Goal: Task Accomplishment & Management: Use online tool/utility

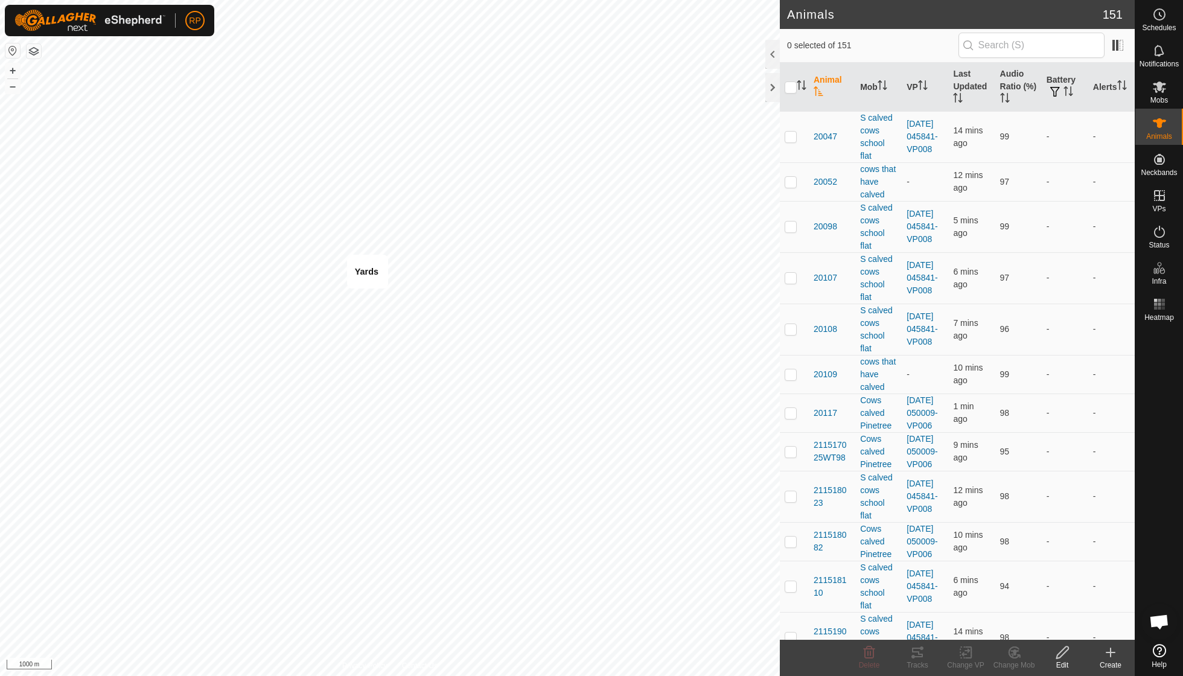
scroll to position [104, 0]
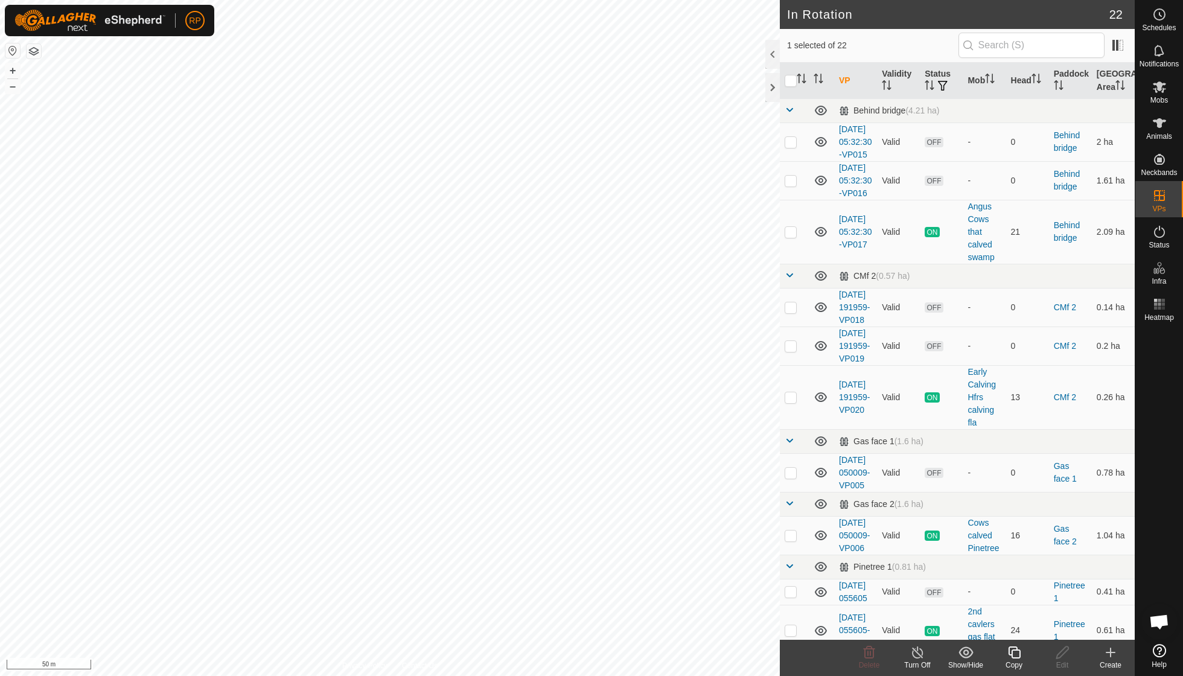
click at [567, 483] on icon at bounding box center [1014, 652] width 15 height 14
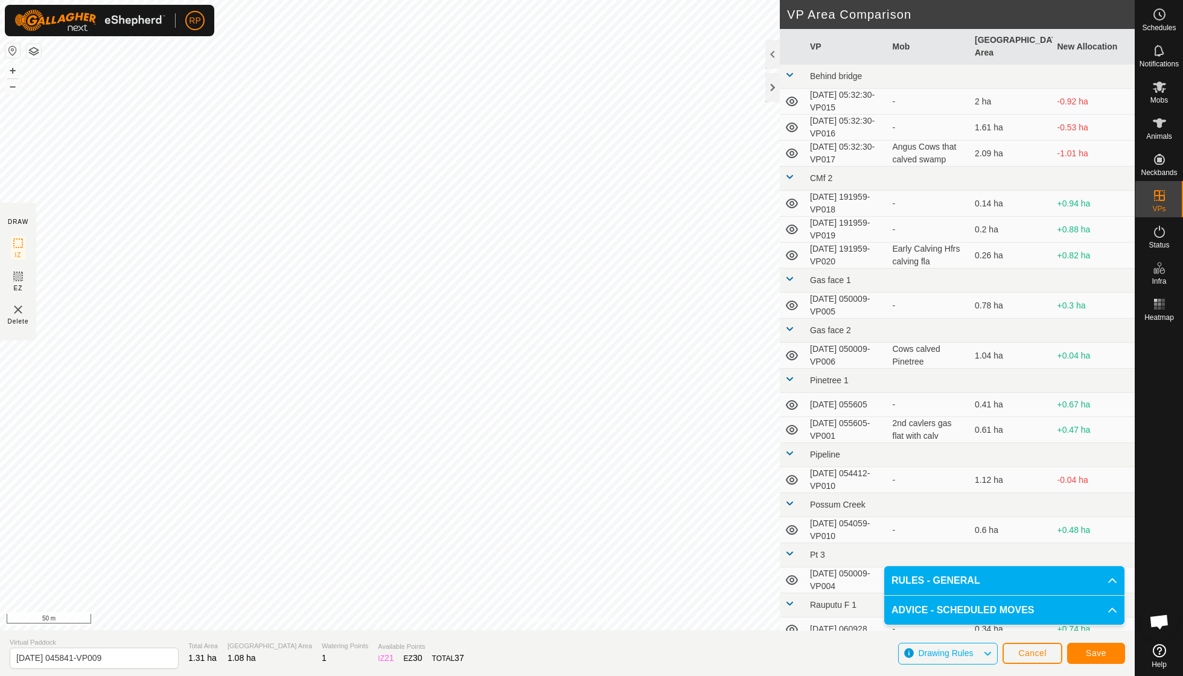
click at [567, 483] on span "Save" at bounding box center [1096, 653] width 21 height 10
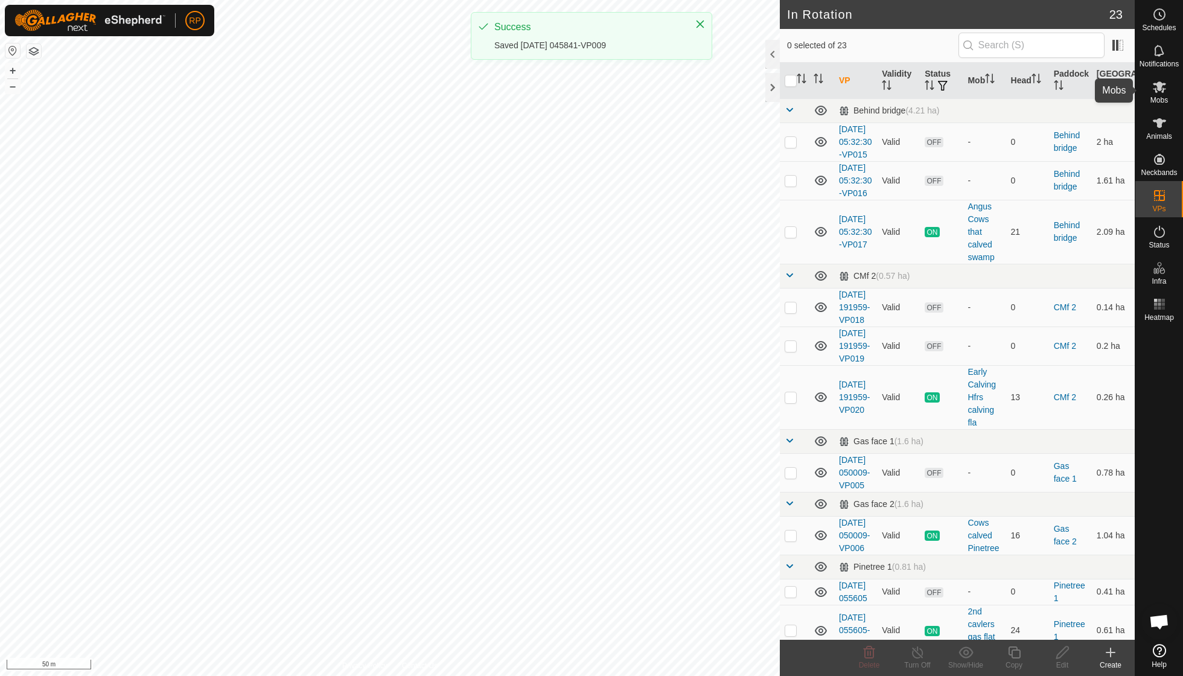
click at [567, 92] on icon at bounding box center [1159, 87] width 14 height 14
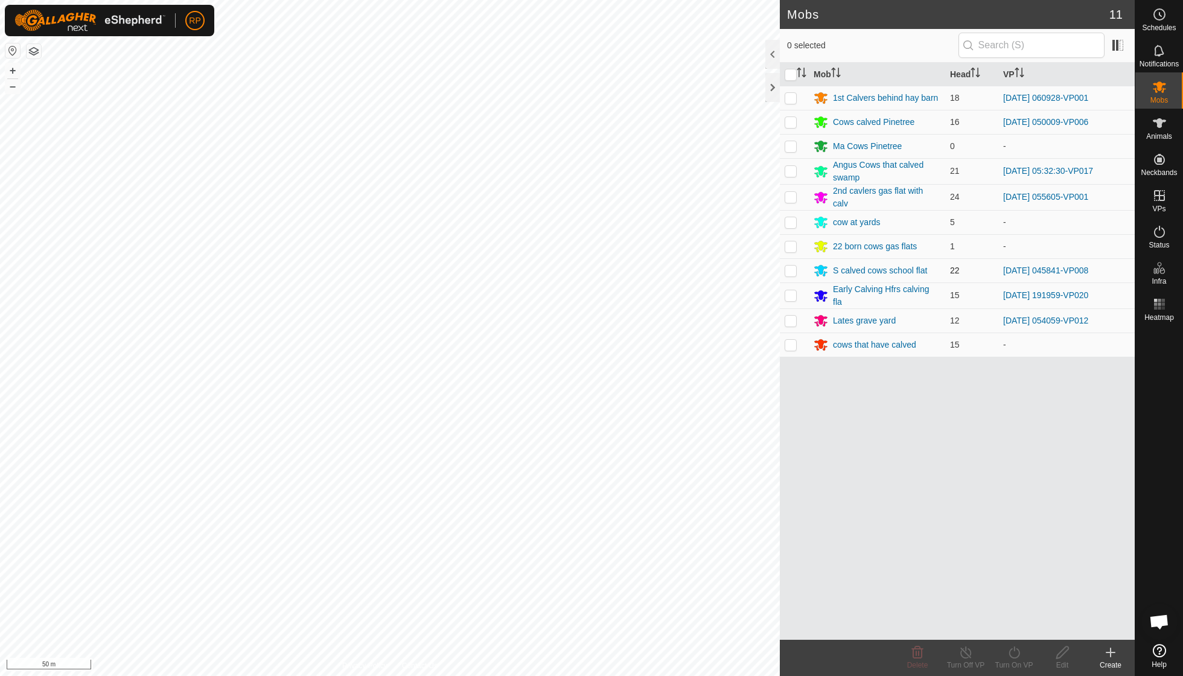
click at [567, 267] on p-checkbox at bounding box center [791, 271] width 12 height 10
checkbox input "true"
click at [567, 483] on icon at bounding box center [1014, 652] width 15 height 14
click at [567, 483] on link "Now" at bounding box center [1051, 625] width 120 height 24
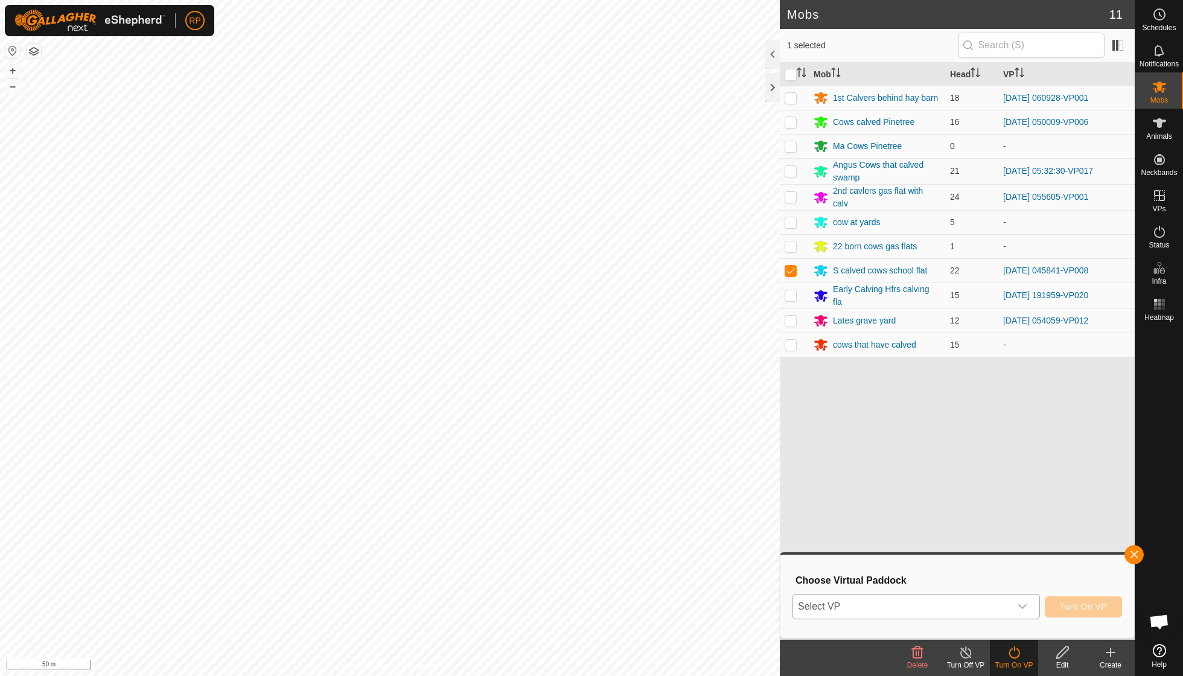
click at [567, 483] on icon "dropdown trigger" at bounding box center [1023, 607] width 10 height 10
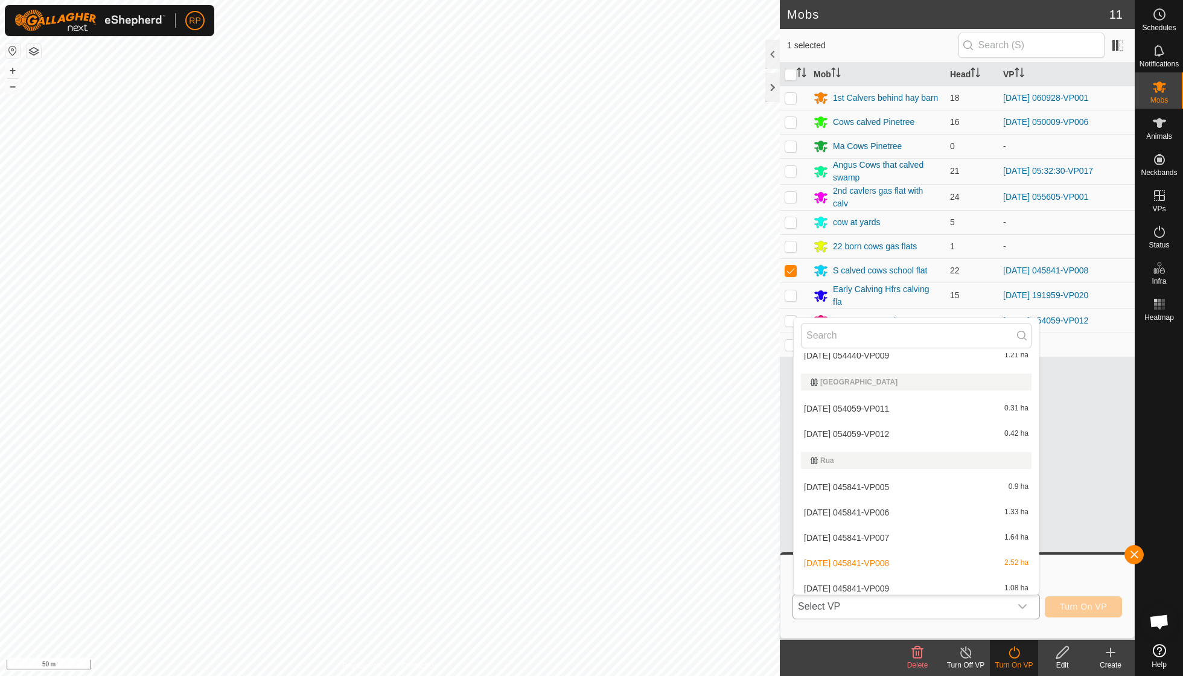
scroll to position [665, 0]
click at [567, 483] on li "[DATE] 045841-VP009 1.08 ha" at bounding box center [916, 592] width 245 height 24
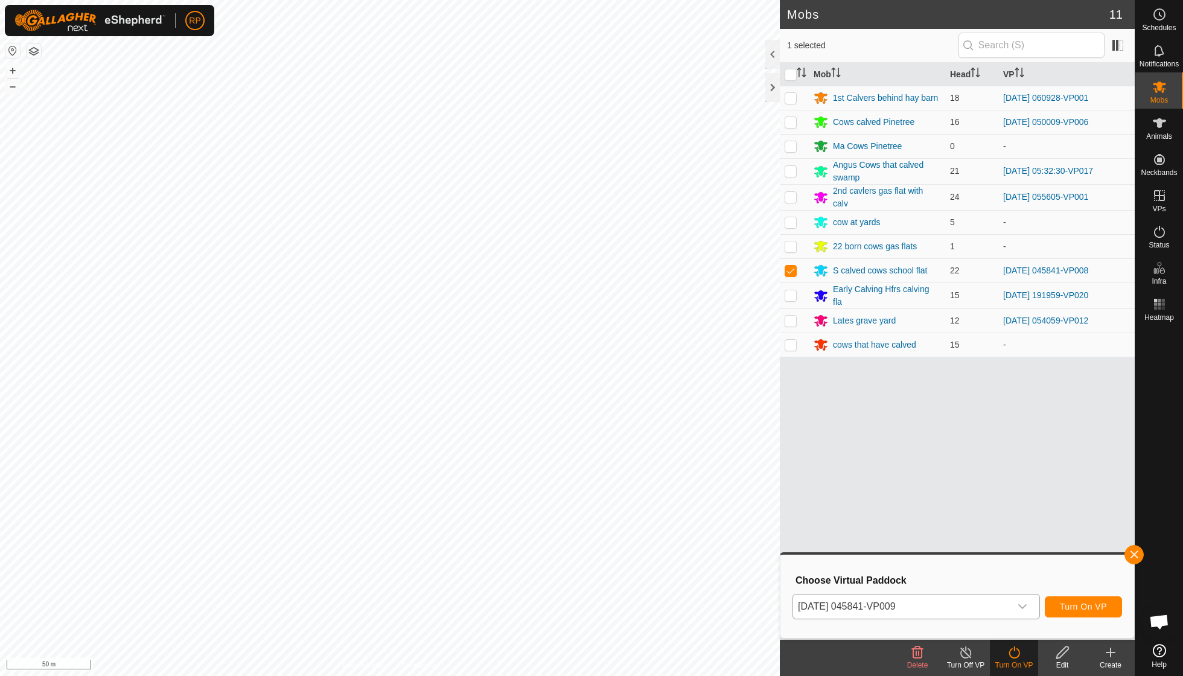
click at [567, 483] on span "Turn On VP" at bounding box center [1083, 607] width 47 height 10
